Goal: Task Accomplishment & Management: Use online tool/utility

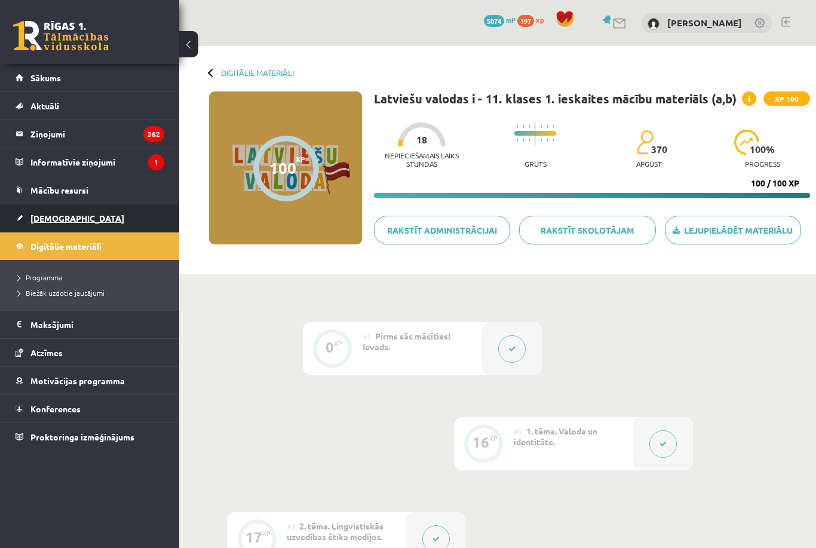
click at [61, 225] on link "[DEMOGRAPHIC_DATA]" at bounding box center [90, 217] width 149 height 27
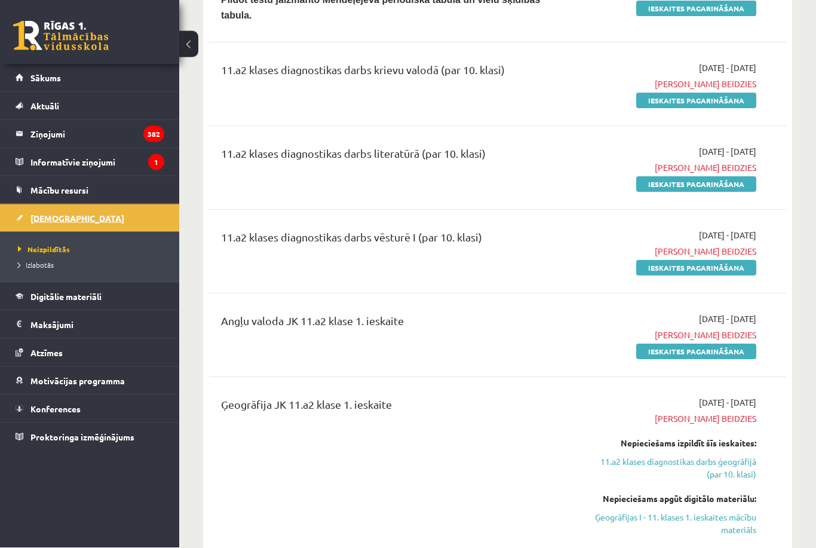
scroll to position [285, 0]
click at [688, 338] on span "Termiņš beidzies" at bounding box center [672, 334] width 167 height 13
click at [711, 347] on link "Ieskaites pagarināšana" at bounding box center [696, 351] width 120 height 16
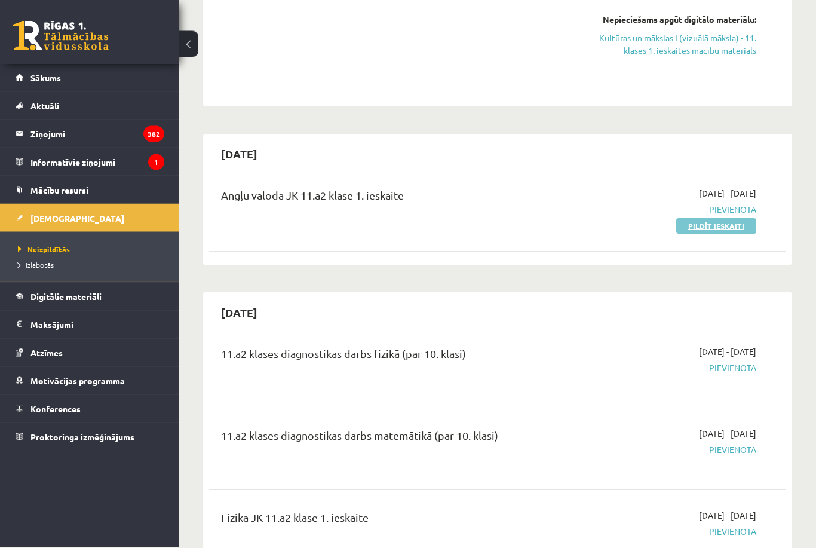
scroll to position [2156, 0]
click at [695, 222] on link "Pildīt ieskaiti" at bounding box center [716, 226] width 80 height 16
